Goal: Check status: Check status

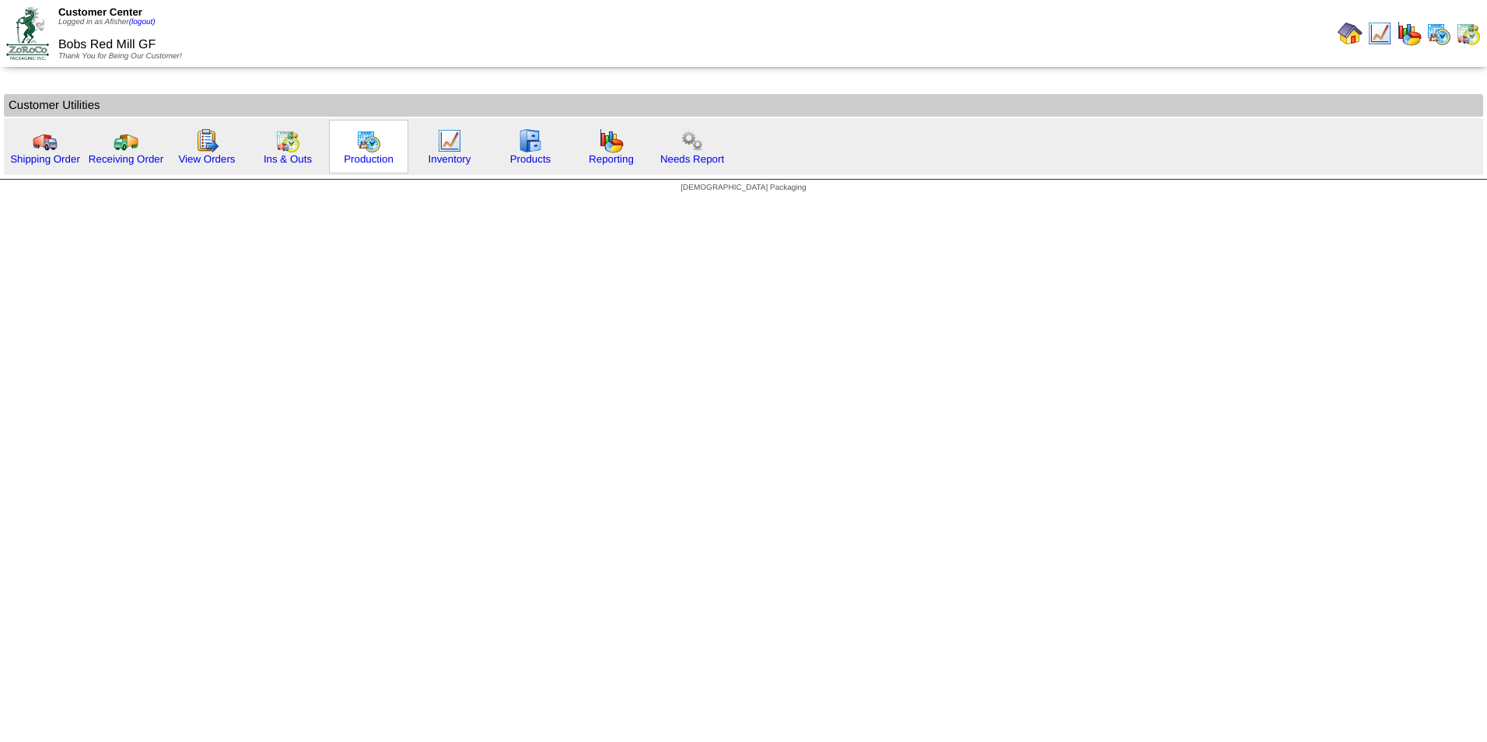
click at [369, 152] on img at bounding box center [368, 140] width 25 height 25
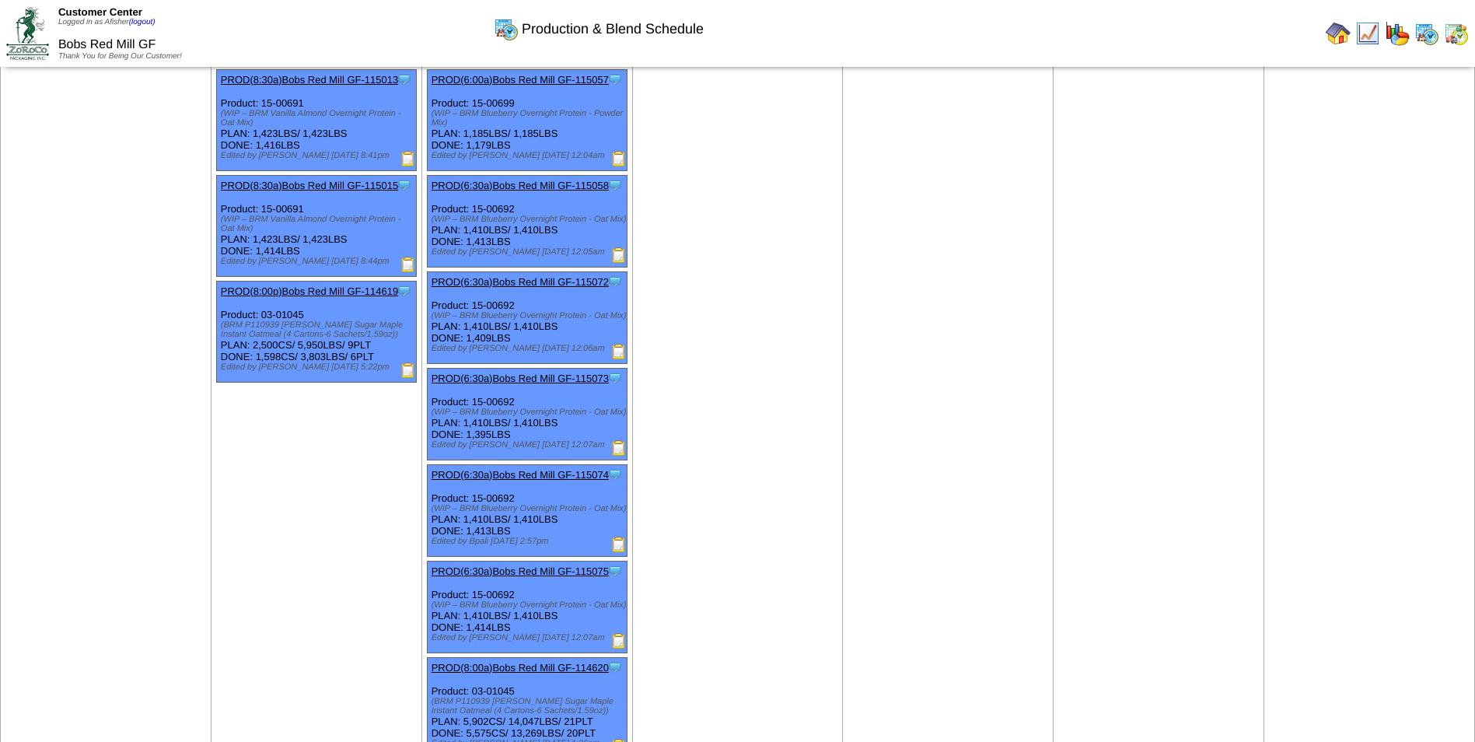
scroll to position [1035, 0]
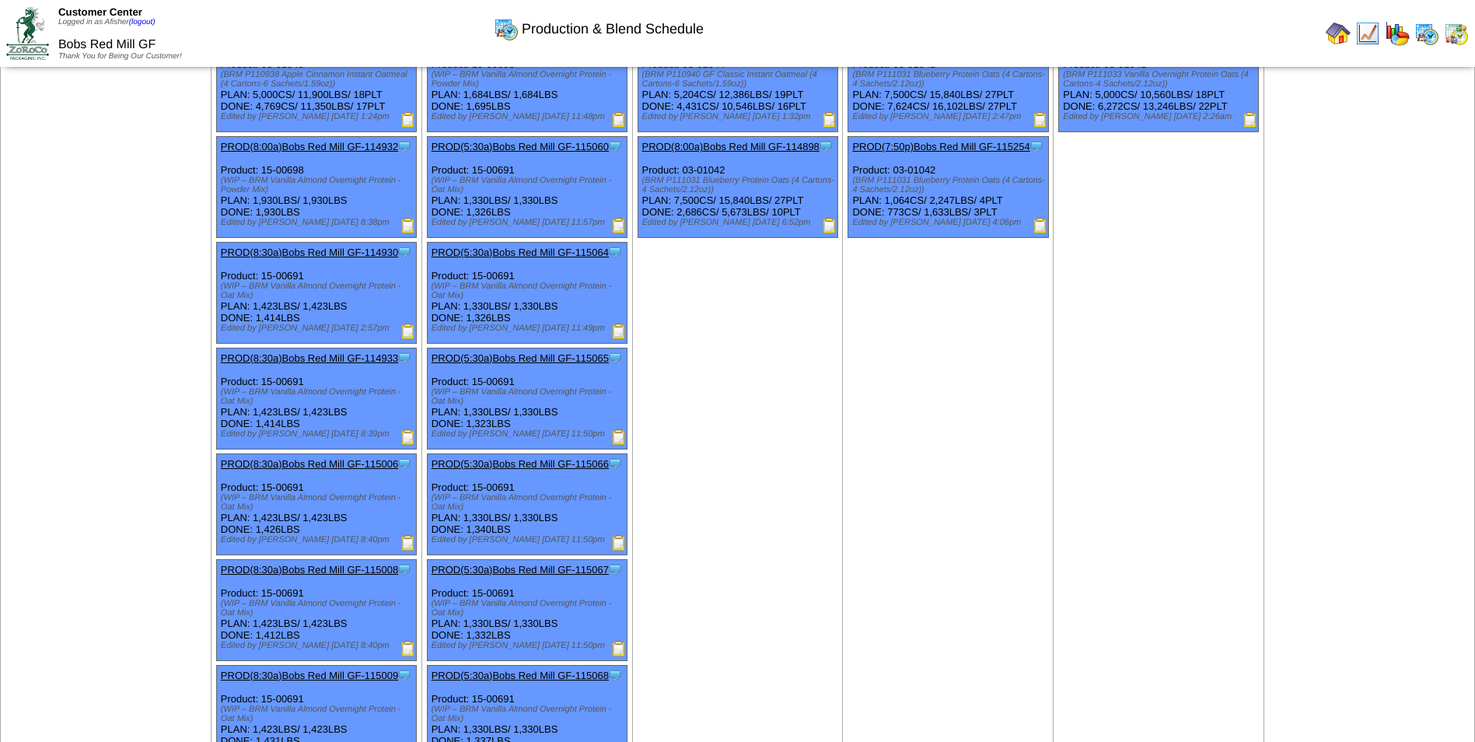
scroll to position [0, 0]
